Goal: Transaction & Acquisition: Book appointment/travel/reservation

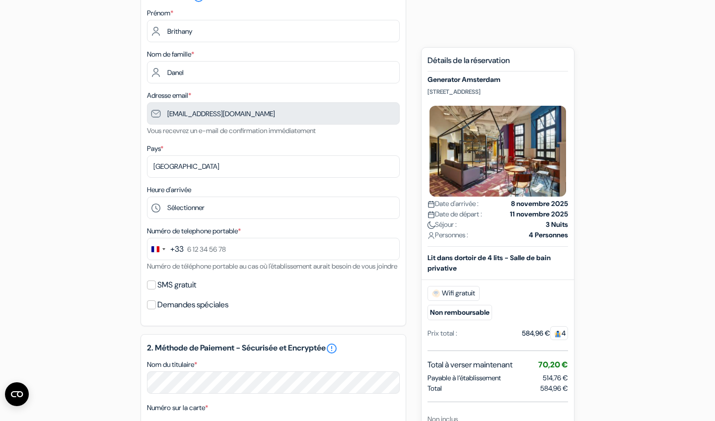
scroll to position [114, 0]
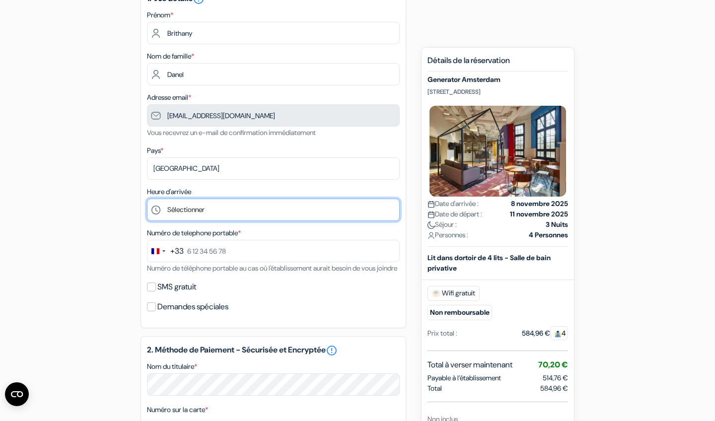
select select "10"
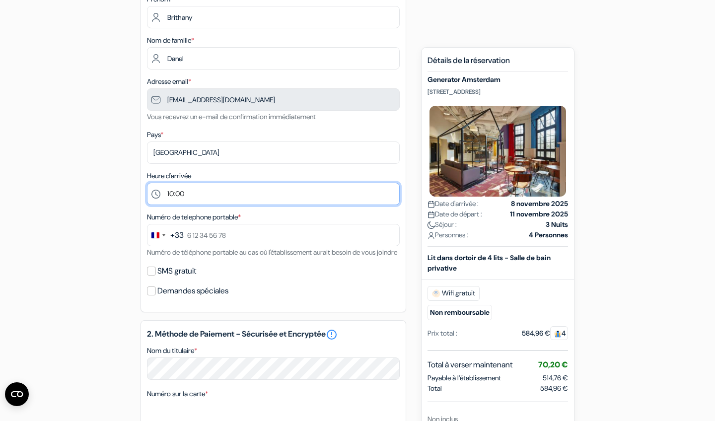
scroll to position [130, 0]
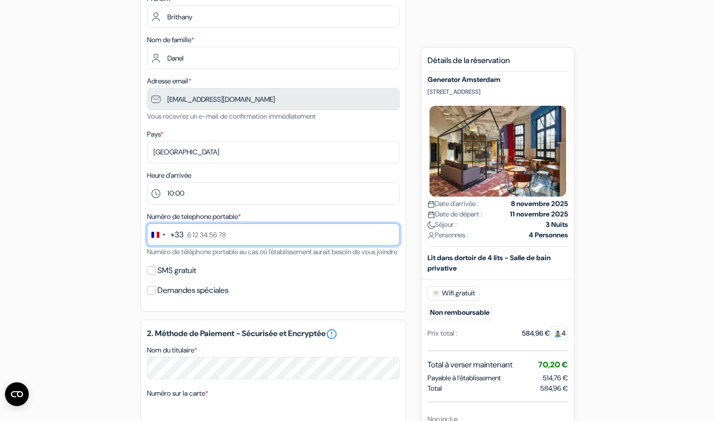
click at [207, 239] on input "text" at bounding box center [273, 234] width 253 height 22
type input "7 69 05 42 45"
click at [151, 275] on input "SMS gratuit" at bounding box center [151, 270] width 9 height 9
checkbox input "true"
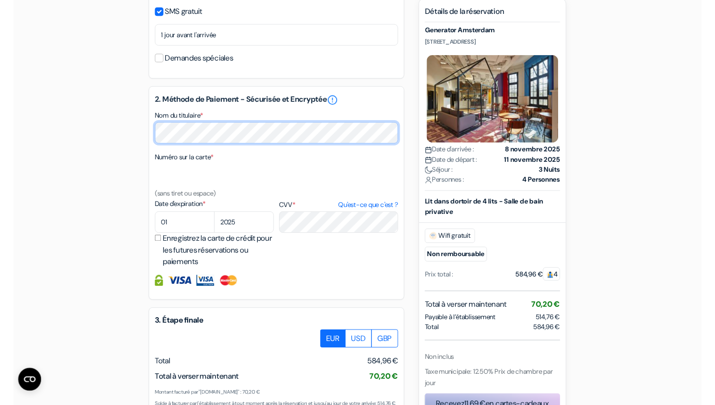
scroll to position [393, 0]
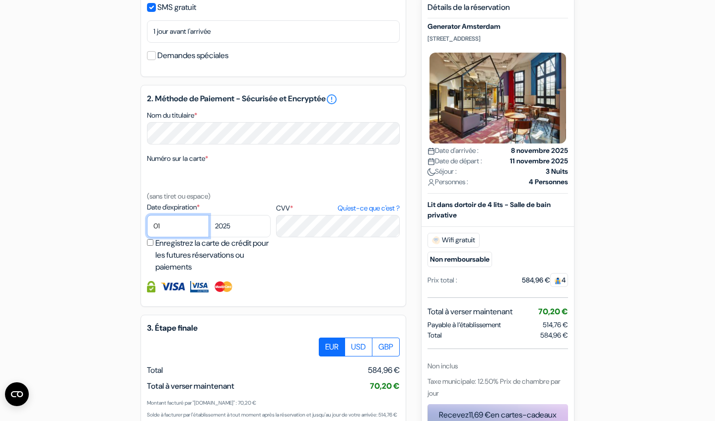
select select "10"
select select "2029"
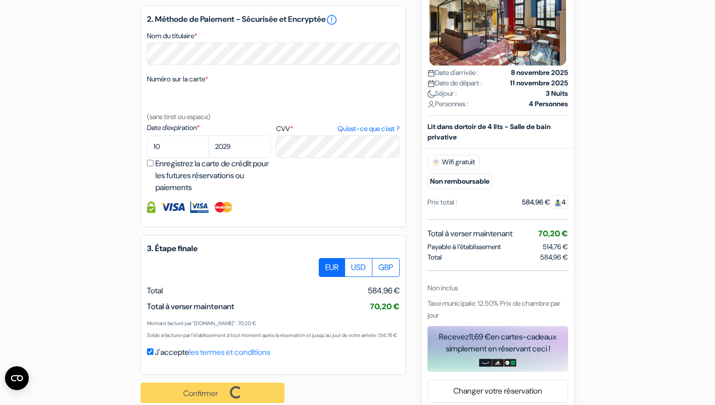
scroll to position [512, 0]
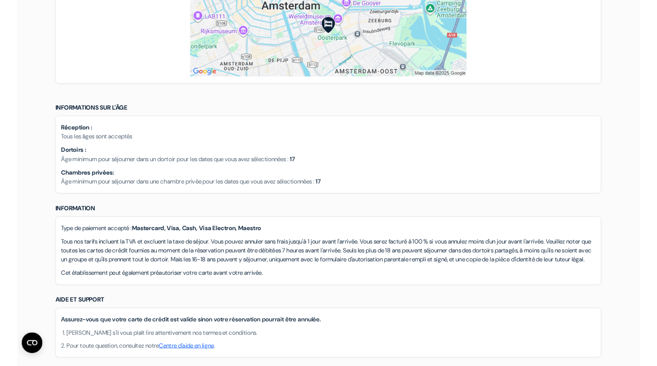
scroll to position [792, 0]
